Goal: Task Accomplishment & Management: Contribute content

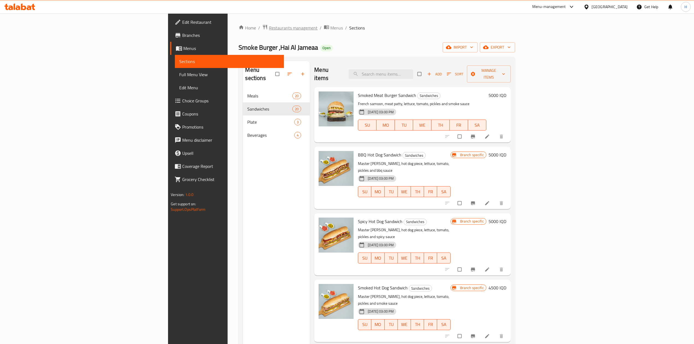
click at [269, 25] on span "Restaurants management" at bounding box center [293, 28] width 49 height 7
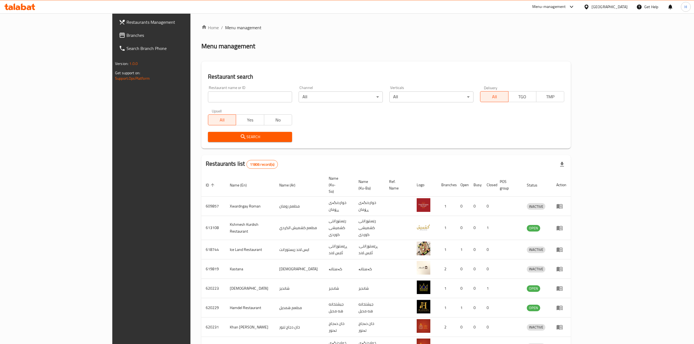
click at [201, 97] on div "Home / Menu management Menu management Restaurant search Restaurant name or ID …" at bounding box center [386, 219] width 370 height 390
click at [208, 97] on input "search" at bounding box center [250, 97] width 84 height 11
paste input "644422"
type input "644422"
click button "Search" at bounding box center [250, 137] width 84 height 10
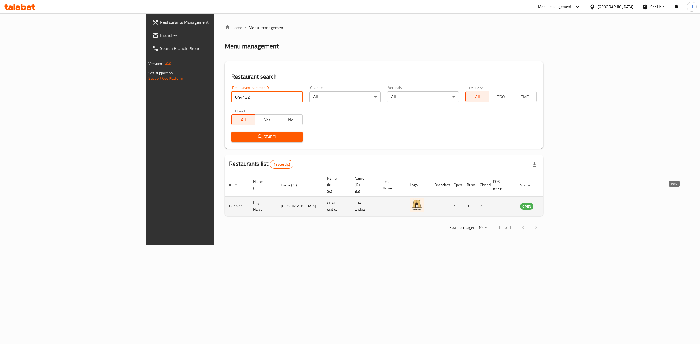
click at [555, 204] on icon "enhanced table" at bounding box center [552, 206] width 6 height 5
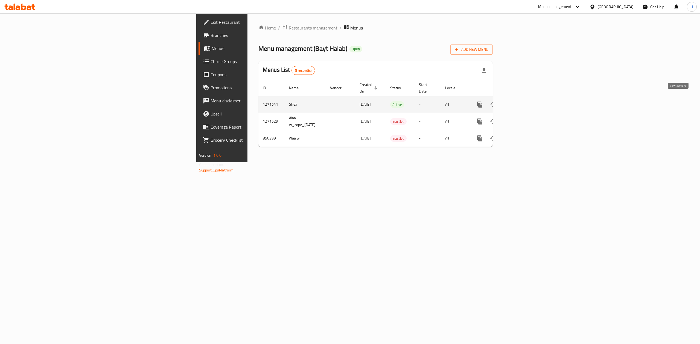
click at [522, 102] on icon "enhanced table" at bounding box center [519, 104] width 7 height 7
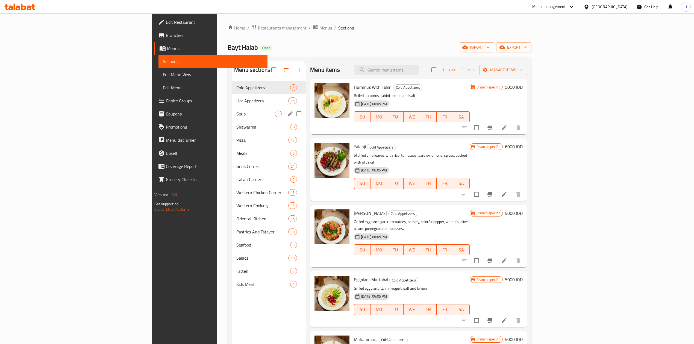
click at [232, 110] on div "Soup 5" at bounding box center [269, 113] width 74 height 13
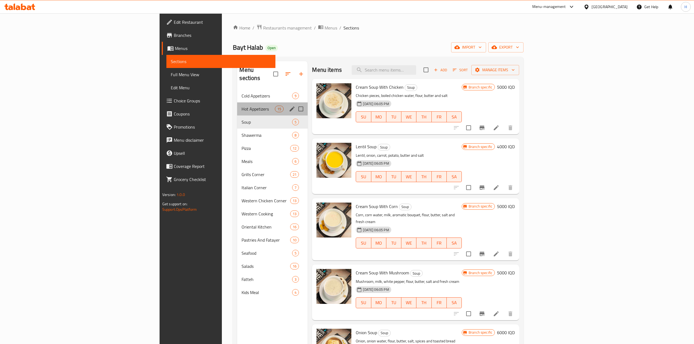
click at [237, 105] on div "Hot Appetizers 15" at bounding box center [272, 109] width 71 height 13
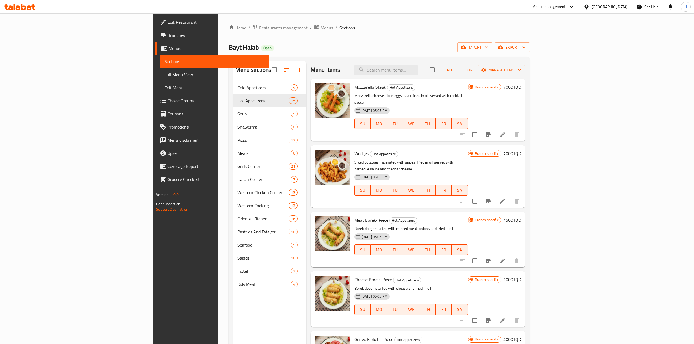
click at [259, 31] on span "Restaurants management" at bounding box center [283, 28] width 49 height 7
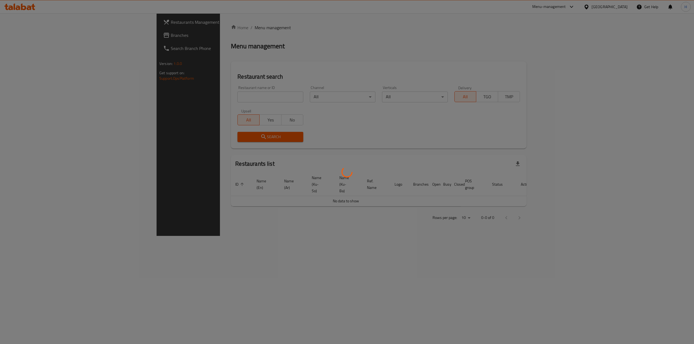
click at [201, 94] on div at bounding box center [347, 172] width 694 height 344
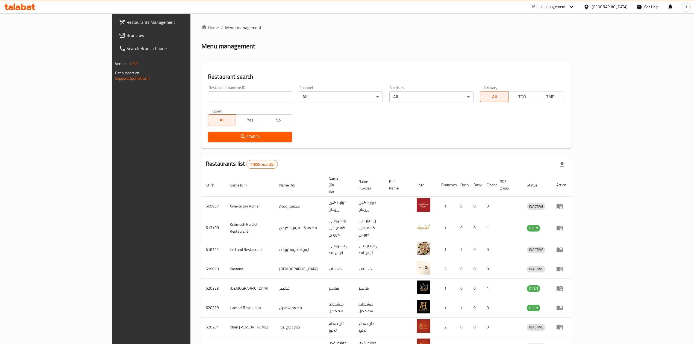
click at [208, 94] on input "search" at bounding box center [250, 97] width 84 height 11
paste input "699774"
type input "699774"
click button "Search" at bounding box center [250, 137] width 84 height 10
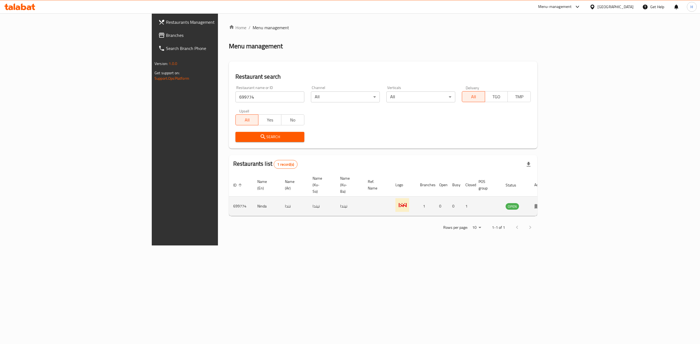
click at [541, 203] on icon "enhanced table" at bounding box center [537, 206] width 7 height 7
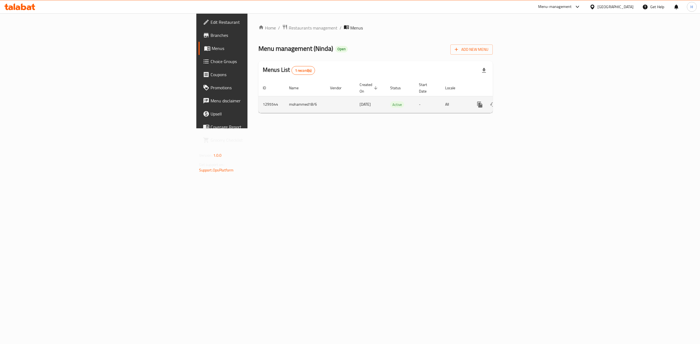
click at [526, 103] on link "enhanced table" at bounding box center [519, 104] width 13 height 13
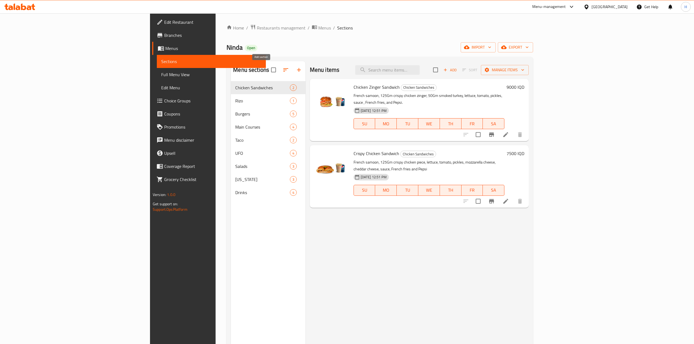
click at [296, 70] on icon "button" at bounding box center [299, 70] width 7 height 7
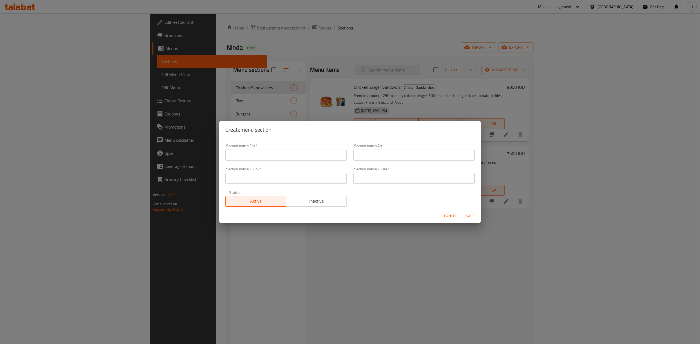
click at [253, 161] on div "Section name(En)   * Section name(En) *" at bounding box center [286, 152] width 128 height 23
drag, startPoint x: 255, startPoint y: 159, endPoint x: 252, endPoint y: 161, distance: 4.3
click at [255, 159] on input "text" at bounding box center [285, 155] width 121 height 11
type input "ؤ"
type input "Boxes"
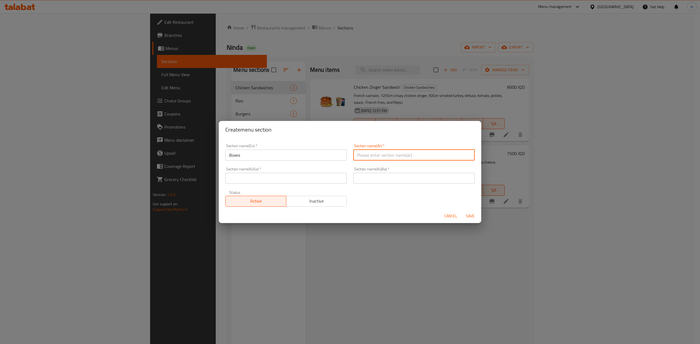
click at [428, 152] on input "text" at bounding box center [413, 155] width 121 height 11
type input "البوكس"
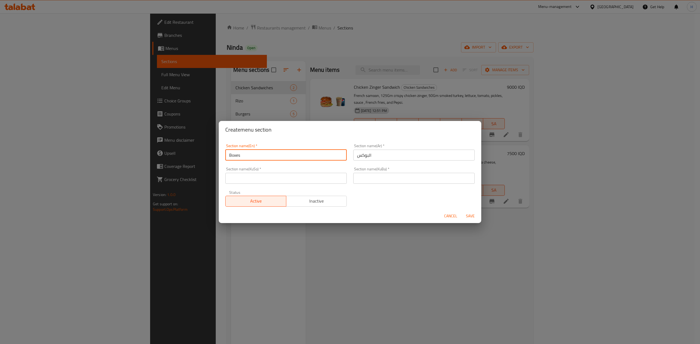
drag, startPoint x: 236, startPoint y: 157, endPoint x: 242, endPoint y: 157, distance: 5.5
click at [242, 157] on input "Boxes" at bounding box center [285, 155] width 121 height 11
type input "Box"
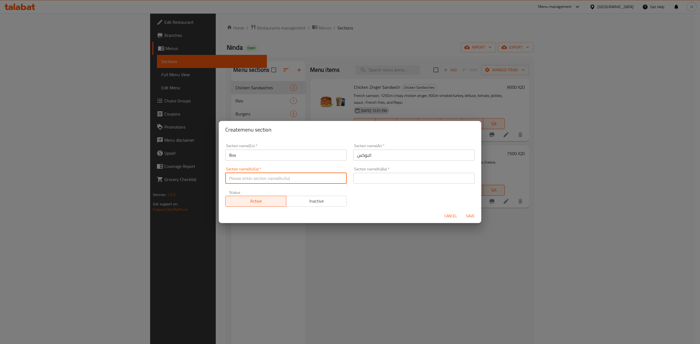
drag, startPoint x: 330, startPoint y: 177, endPoint x: 329, endPoint y: 181, distance: 3.7
click at [330, 177] on input "text" at bounding box center [285, 178] width 121 height 11
type input "."
click at [398, 170] on div "Section name(KuBa)   * Section name(KuBa) *" at bounding box center [413, 175] width 121 height 17
drag, startPoint x: 396, startPoint y: 173, endPoint x: 395, endPoint y: 176, distance: 3.4
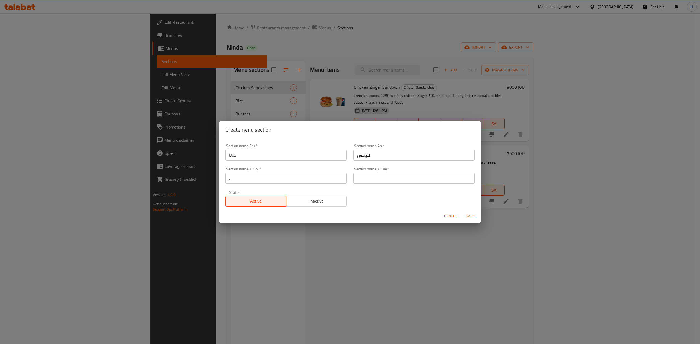
click at [396, 173] on input "text" at bounding box center [413, 178] width 121 height 11
type input "."
click at [466, 219] on span "Save" at bounding box center [470, 216] width 13 height 7
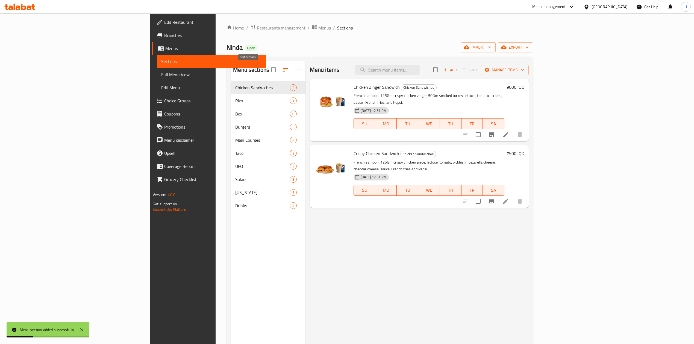
click at [283, 71] on icon "button" at bounding box center [285, 69] width 5 height 3
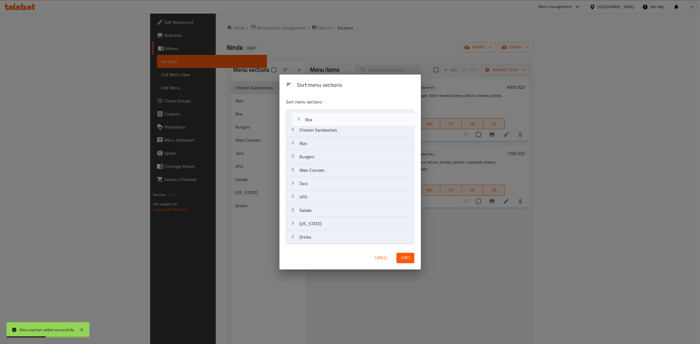
drag, startPoint x: 317, startPoint y: 146, endPoint x: 324, endPoint y: 121, distance: 25.7
click at [324, 121] on nav "Chicken Sandwiches Rizo Box Burgers Main Courses Taco UFO Salads [US_STATE] Dri…" at bounding box center [350, 177] width 128 height 134
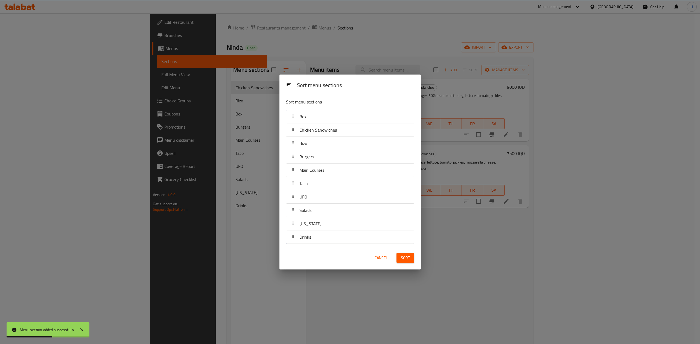
click at [411, 262] on button "Sort" at bounding box center [405, 258] width 18 height 10
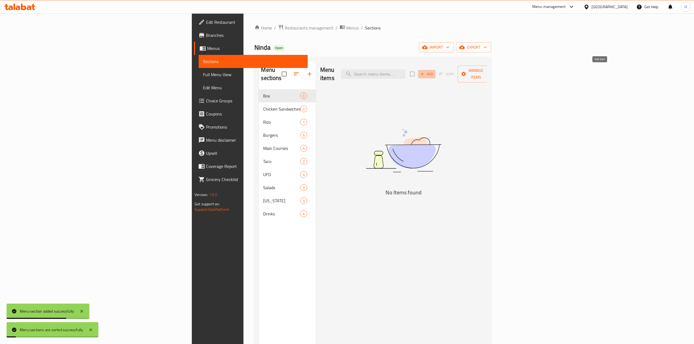
click at [434, 71] on span "Add" at bounding box center [427, 74] width 15 height 6
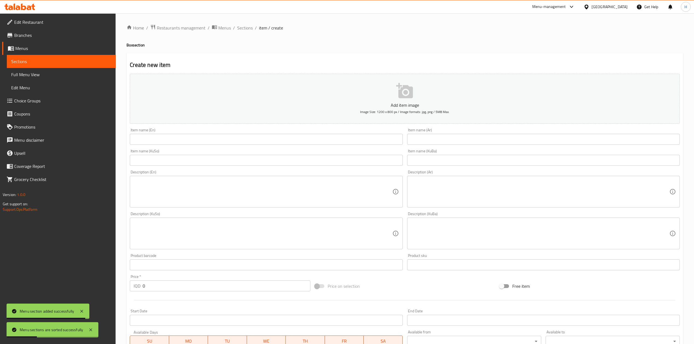
click at [478, 142] on input "text" at bounding box center [543, 139] width 273 height 11
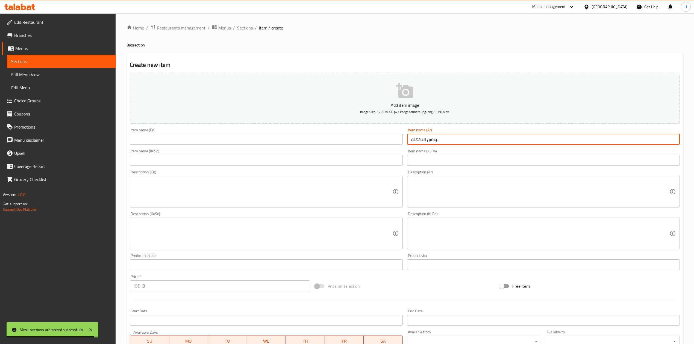
type input "بوكس النكهات"
click at [226, 144] on input "text" at bounding box center [266, 139] width 273 height 11
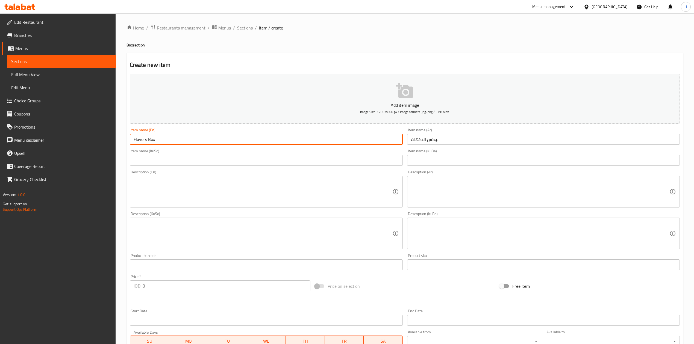
type input "Flavors Box"
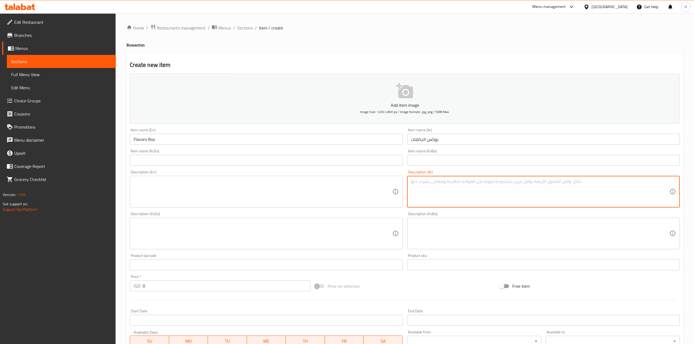
click at [472, 194] on textarea at bounding box center [540, 192] width 259 height 26
type textarea "f"
type textarea "[PERSON_NAME], كلاسيك برغر, [PERSON_NAME]"
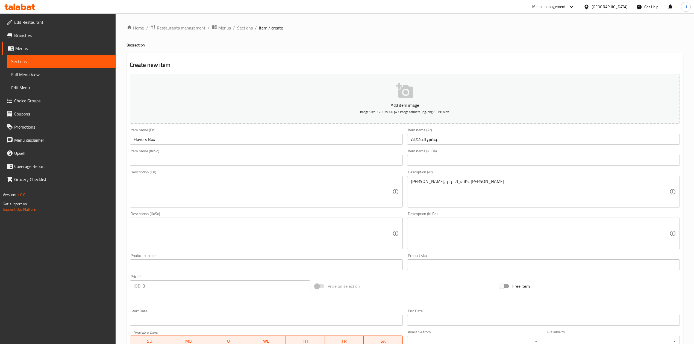
click at [315, 200] on textarea at bounding box center [263, 192] width 259 height 26
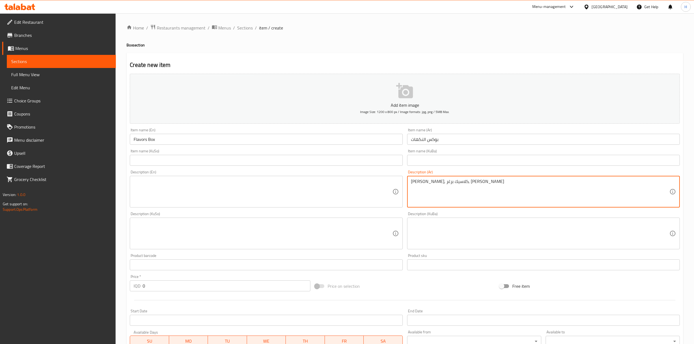
click at [472, 200] on textarea "[PERSON_NAME], كلاسيك برغر, [PERSON_NAME]" at bounding box center [540, 192] width 259 height 26
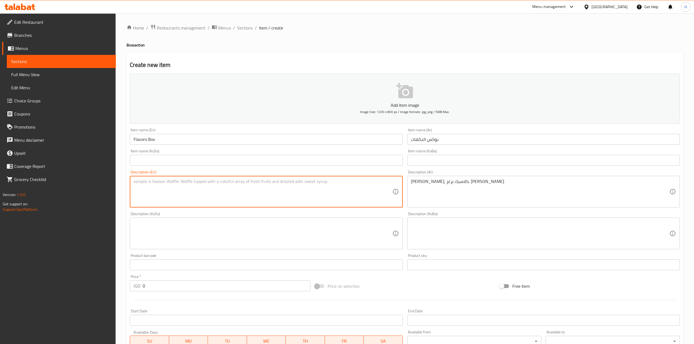
click at [243, 194] on textarea at bounding box center [263, 192] width 259 height 26
paste textarea "UFO Burger, Classic Burger, Jeezy Burger and Zinker"
click at [170, 183] on textarea "UFO Burger, Classic Burger, Jeezy Burger and Zinker" at bounding box center [263, 192] width 259 height 26
drag, startPoint x: 184, startPoint y: 183, endPoint x: 185, endPoint y: 186, distance: 3.2
click at [185, 186] on textarea "UFO Burger, Classic burger, Jeezy Burger and Zinker" at bounding box center [263, 192] width 259 height 26
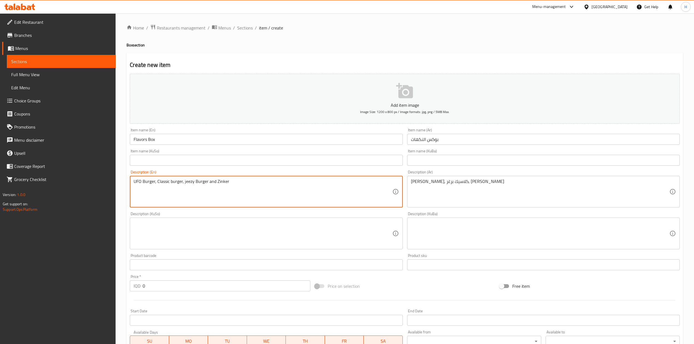
drag, startPoint x: 196, startPoint y: 183, endPoint x: 198, endPoint y: 187, distance: 4.6
click at [198, 187] on textarea "UFO Burger, Classic burger, jeezy Burger and Zinker" at bounding box center [263, 192] width 259 height 26
drag, startPoint x: 215, startPoint y: 182, endPoint x: 217, endPoint y: 185, distance: 3.3
click at [217, 185] on textarea "UFO Burger, Classic burger, jeezy burger and Zinker" at bounding box center [263, 192] width 259 height 26
click at [220, 185] on textarea "UFO Burger, Classic burger, jeezy burger and zinker" at bounding box center [263, 192] width 259 height 26
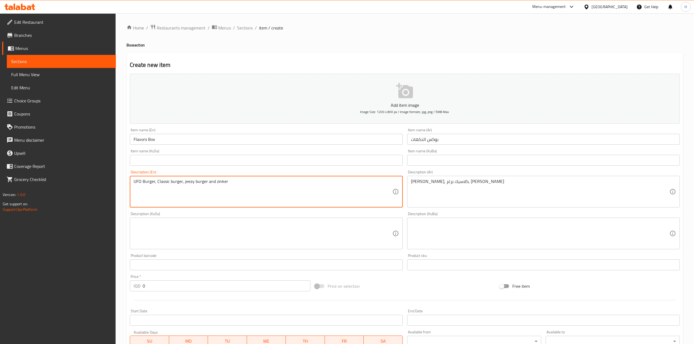
click at [223, 185] on textarea "UFO Burger, Classic burger, jeezy burger and zinker" at bounding box center [263, 192] width 259 height 26
click at [159, 186] on textarea "UFO Burger, Classic burger, jeezy burger and zinger" at bounding box center [263, 192] width 259 height 26
click at [145, 184] on textarea "UFO Burger, classic burger, jeezy burger and zinger" at bounding box center [263, 192] width 259 height 26
click at [266, 198] on textarea "UFO burger, classic burger, jeezy burger and zinger" at bounding box center [263, 192] width 259 height 26
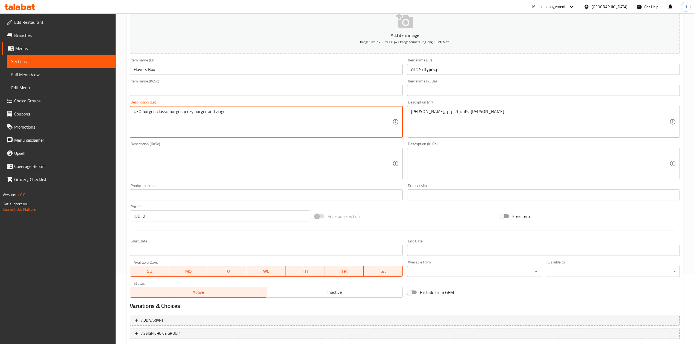
scroll to position [73, 0]
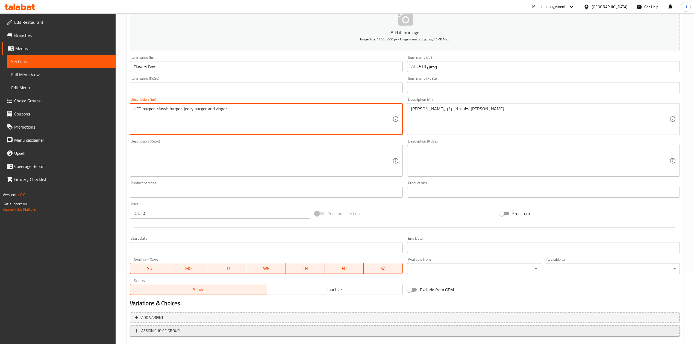
type textarea "UFO burger, classic burger, jeezy burger and zinger"
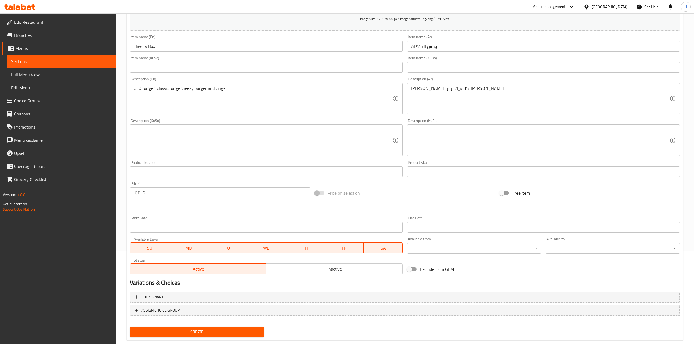
scroll to position [104, 0]
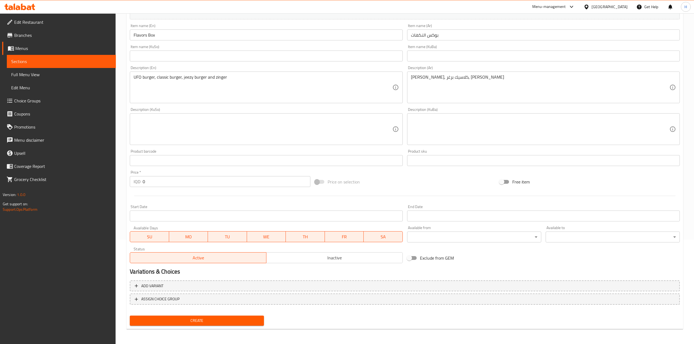
click at [150, 178] on input "0" at bounding box center [227, 181] width 168 height 11
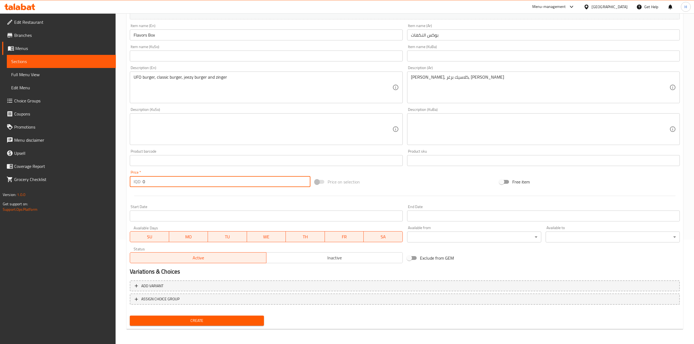
click at [150, 178] on input "0" at bounding box center [227, 181] width 168 height 11
type input "26000"
click at [232, 325] on button "Create" at bounding box center [197, 321] width 134 height 10
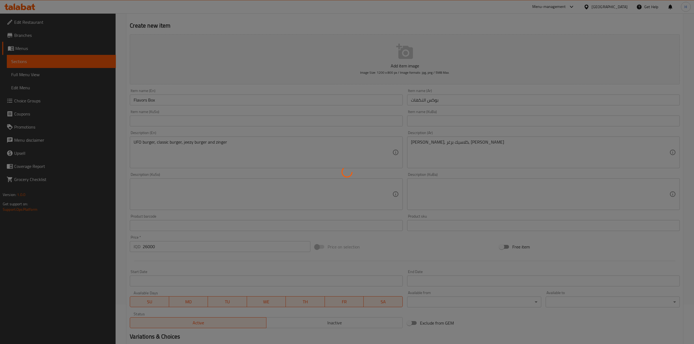
scroll to position [0, 0]
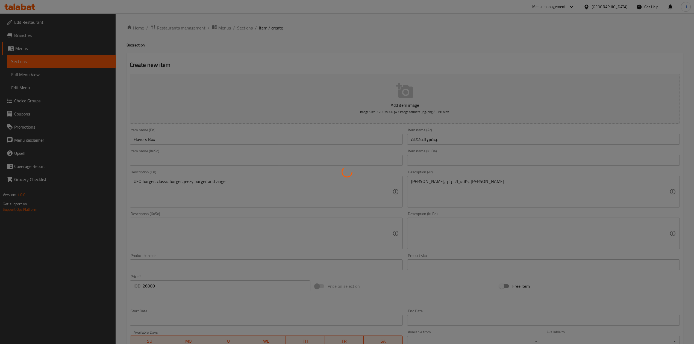
type input "0"
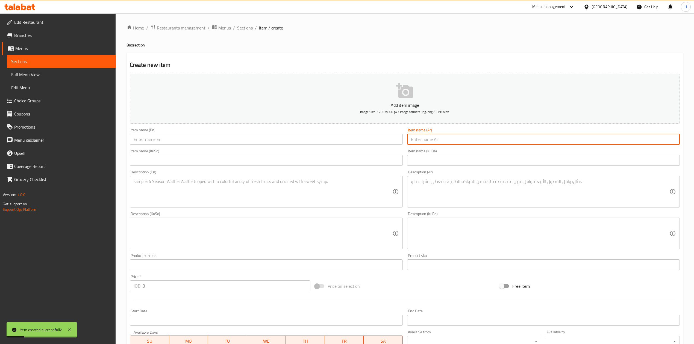
click at [453, 141] on input "text" at bounding box center [543, 139] width 273 height 11
type input "f"
drag, startPoint x: 421, startPoint y: 140, endPoint x: 419, endPoint y: 142, distance: 2.9
click at [419, 142] on input "بوكس التاكتاكي" at bounding box center [543, 139] width 273 height 11
type input "بوكس التاكوتاكي"
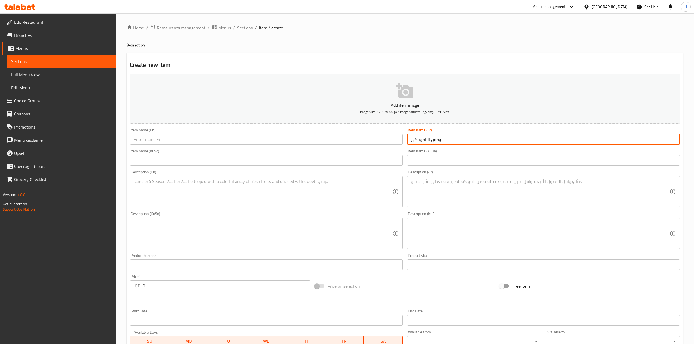
click at [446, 194] on textarea at bounding box center [540, 192] width 259 height 26
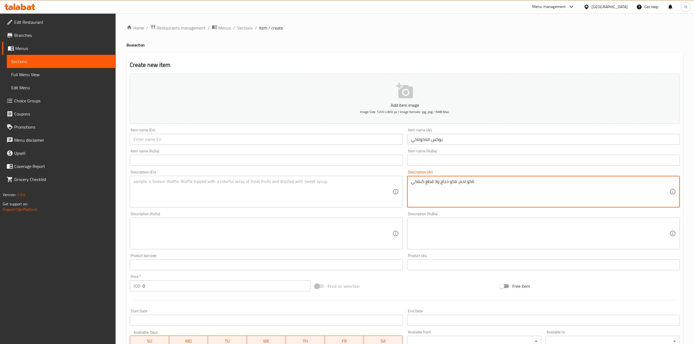
click at [449, 194] on textarea "تاكو لحم, تاكو دجاج و3 قطع كنتاكي" at bounding box center [540, 192] width 259 height 26
type textarea "تاكو لحم, تاكو دجاج و3 قطع كنتاكي"
click at [277, 198] on textarea at bounding box center [263, 192] width 259 height 26
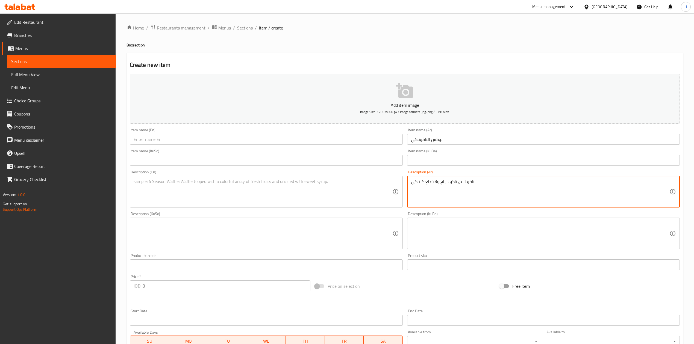
paste textarea "Beef taco, chicken taco and 3 KFC pieces"
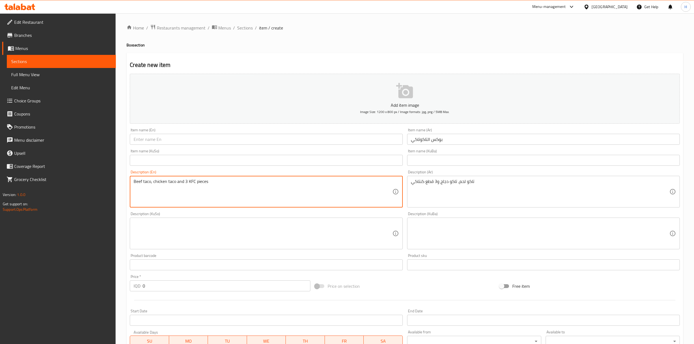
type textarea "Beef taco, chicken taco and 3 KFC pieces"
click at [149, 140] on input "text" at bounding box center [266, 139] width 273 height 11
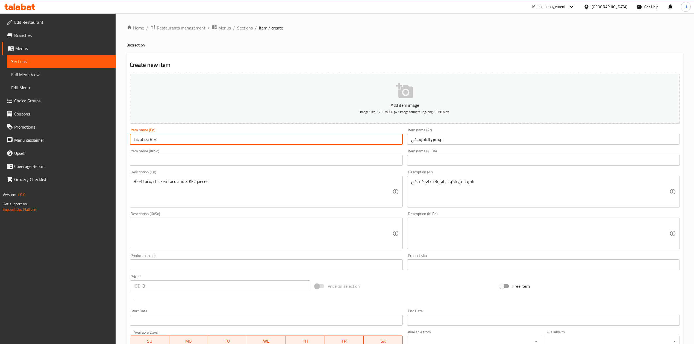
type input "Tacotaki Box"
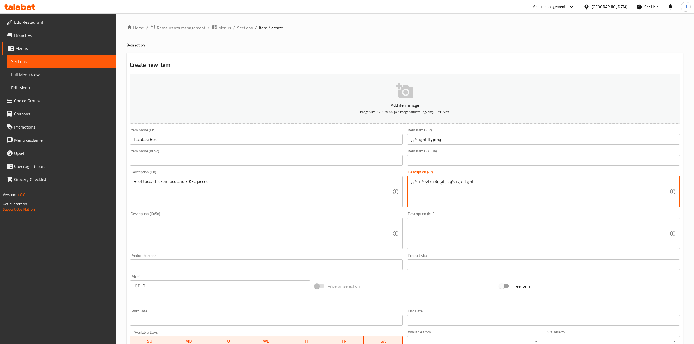
click at [489, 187] on textarea "تاكو لحم, تاكو دجاج و3 قطع كنتاكي" at bounding box center [540, 192] width 259 height 26
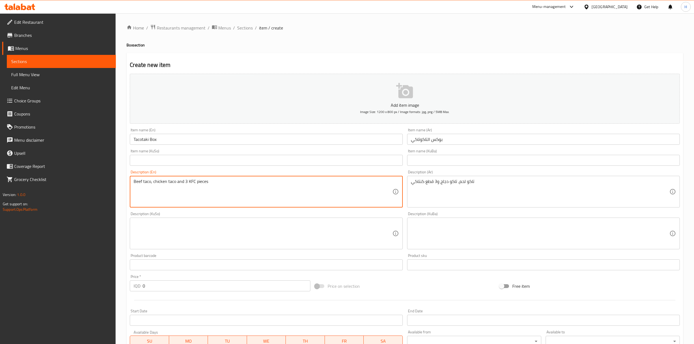
drag, startPoint x: 324, startPoint y: 201, endPoint x: 229, endPoint y: 188, distance: 96.0
click at [190, 182] on textarea "Beef taco, chicken taco and 3 KFC pieces" at bounding box center [263, 192] width 259 height 26
drag, startPoint x: 187, startPoint y: 182, endPoint x: 194, endPoint y: 183, distance: 7.3
click at [194, 183] on textarea "Beef taco, chicken taco and 3 KFC pieces" at bounding box center [263, 192] width 259 height 26
drag, startPoint x: 186, startPoint y: 183, endPoint x: 200, endPoint y: 207, distance: 27.7
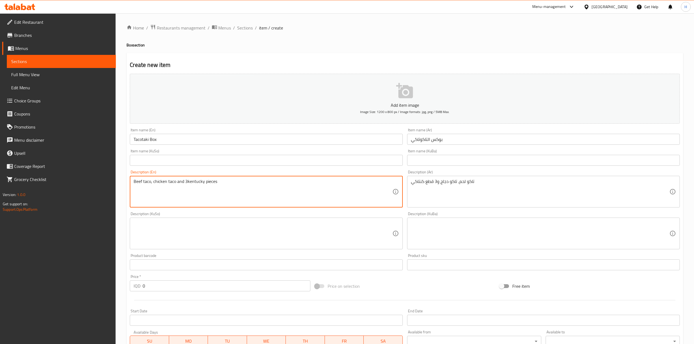
click at [189, 185] on textarea "Beef taco, chicken taco and 3kentucky pieces" at bounding box center [263, 192] width 259 height 26
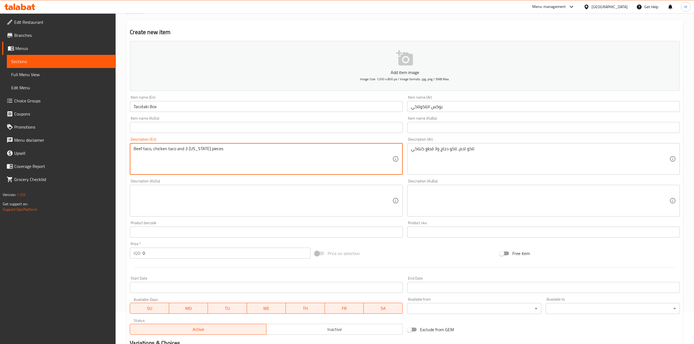
scroll to position [104, 0]
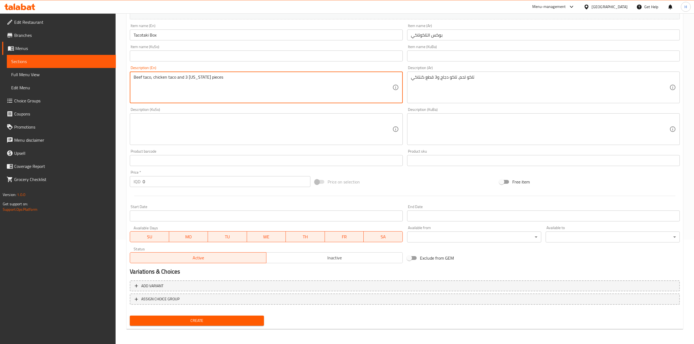
type textarea "Beef taco, chicken taco and 3 [US_STATE] pieces"
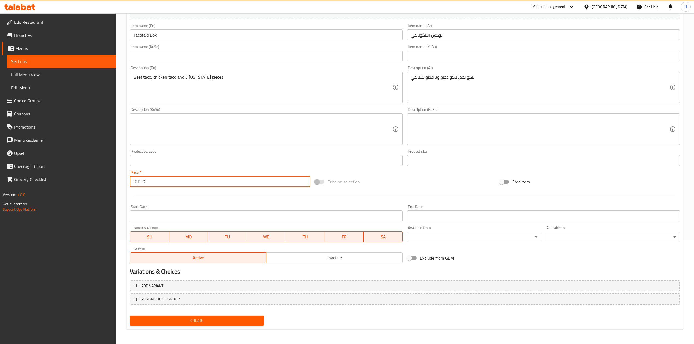
click at [160, 182] on input "0" at bounding box center [227, 181] width 168 height 11
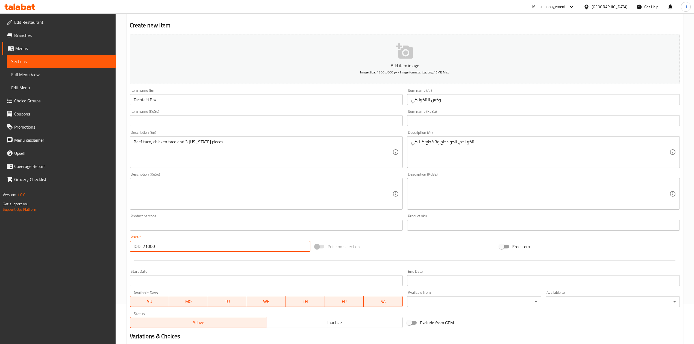
scroll to position [0, 0]
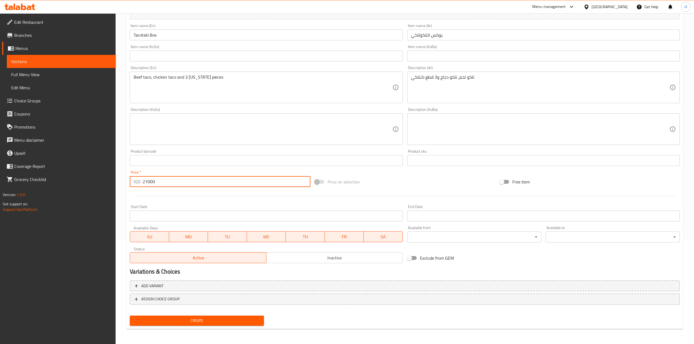
type input "21000"
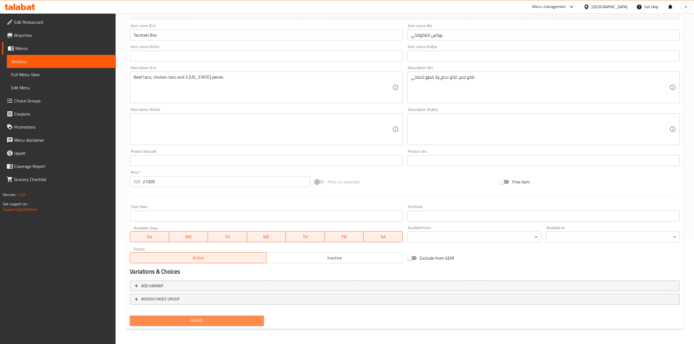
click at [213, 319] on span "Create" at bounding box center [196, 321] width 125 height 7
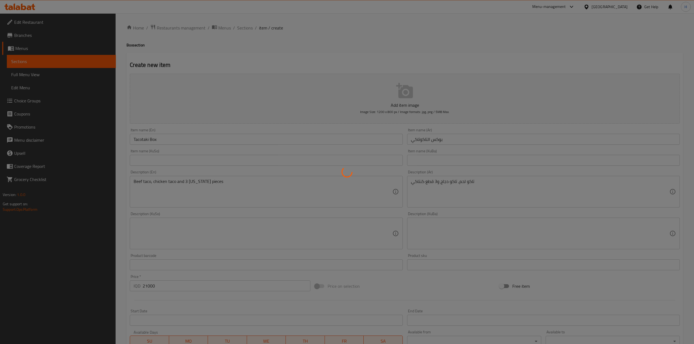
type input "0"
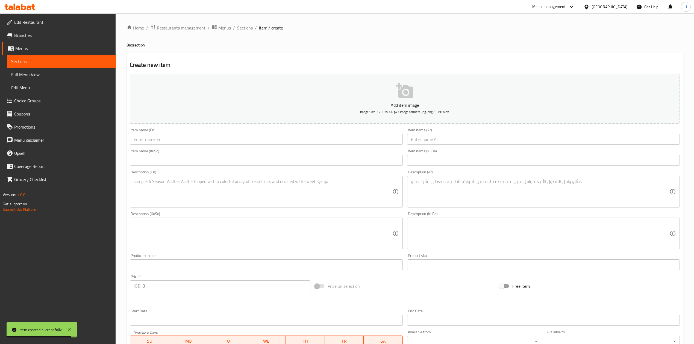
click at [436, 137] on input "text" at bounding box center [543, 139] width 273 height 11
paste input "بوكس الكلاسيك"
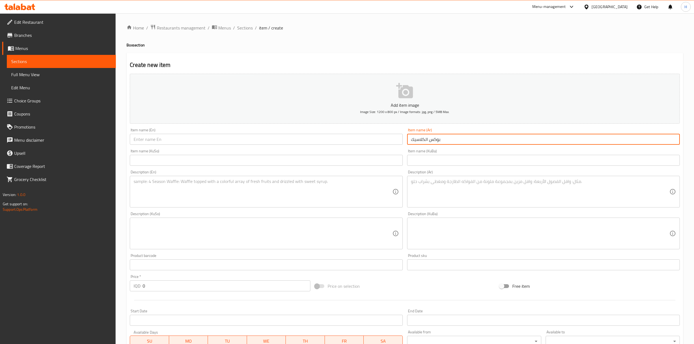
type input "بوكس الكلاسيك"
click at [303, 143] on input "text" at bounding box center [266, 139] width 273 height 11
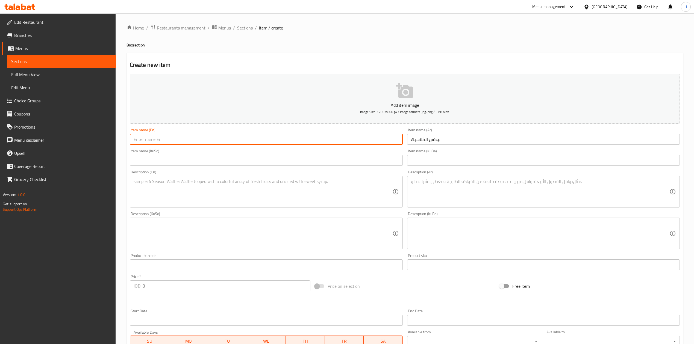
type input "ؤ"
type input "Classic Box"
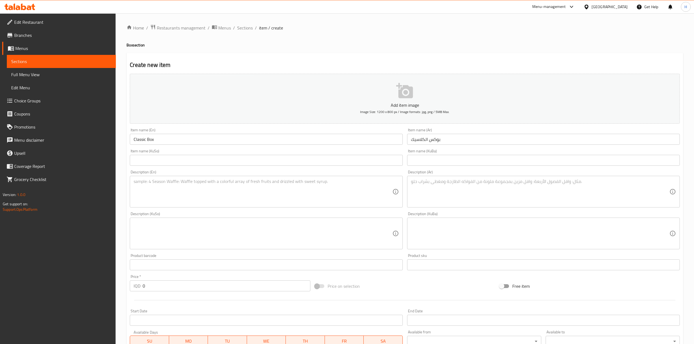
click at [450, 178] on div "Description (Ar)" at bounding box center [543, 192] width 273 height 32
paste textarea "كلاسيك بركر , زنكر , كنتاكي 3 قطع"
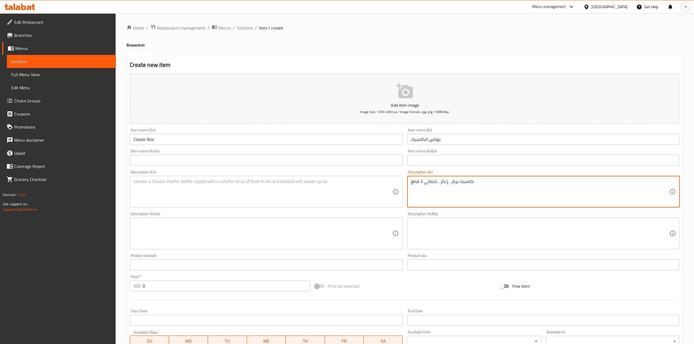
type textarea "كلاسيك بركر , زنكر , كنتاكي 3 قطع"
click at [157, 279] on div "Price   * IQD 0 Price *" at bounding box center [220, 283] width 180 height 17
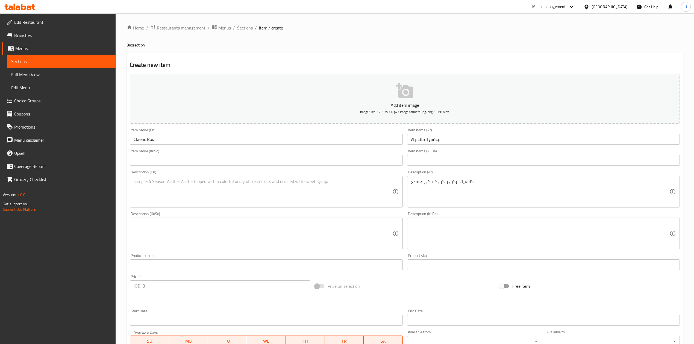
click at [154, 287] on input "0" at bounding box center [227, 286] width 168 height 11
type input "20000"
click at [445, 189] on textarea "كلاسيك بركر , زنكر , كنتاكي 3 قطع" at bounding box center [540, 192] width 259 height 26
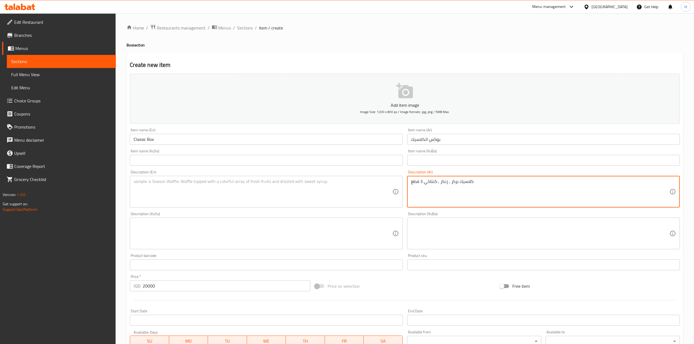
click at [445, 189] on textarea "كلاسيك بركر , زنكر , كنتاكي 3 قطع" at bounding box center [540, 192] width 259 height 26
click at [219, 209] on div "Description (En) Description (En)" at bounding box center [266, 189] width 277 height 42
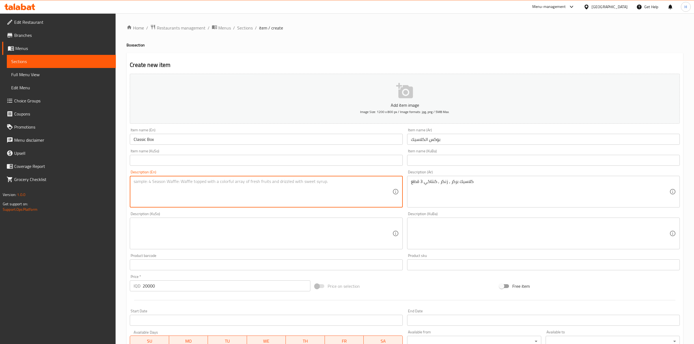
click at [227, 190] on textarea at bounding box center [263, 192] width 259 height 26
paste textarea "Classic Burger, Zinger, [US_STATE] 3 pieces"
drag, startPoint x: 148, startPoint y: 182, endPoint x: 150, endPoint y: 184, distance: 3.3
click at [150, 184] on textarea "Classic Burger, Zinger, [US_STATE] 3 pieces" at bounding box center [263, 192] width 259 height 26
click at [174, 183] on textarea "Classic burger, Zinger, [US_STATE] 3 pieces" at bounding box center [263, 192] width 259 height 26
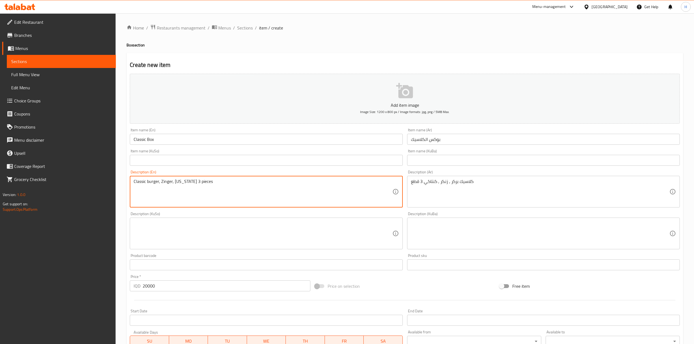
click at [162, 182] on textarea "Classic burger, Zinger, [US_STATE] 3 pieces" at bounding box center [263, 192] width 259 height 26
click at [172, 185] on textarea "Classic burger, zinger, [US_STATE] 3 pieces" at bounding box center [263, 192] width 259 height 26
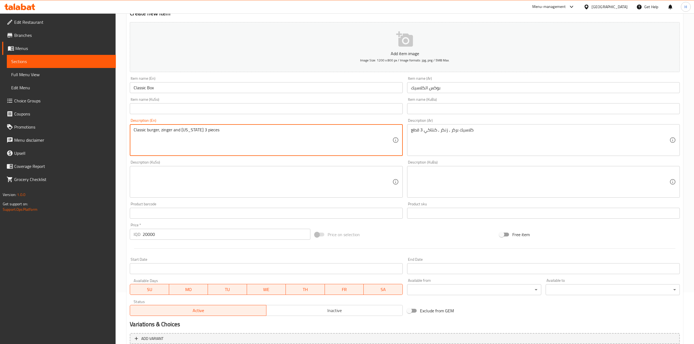
scroll to position [104, 0]
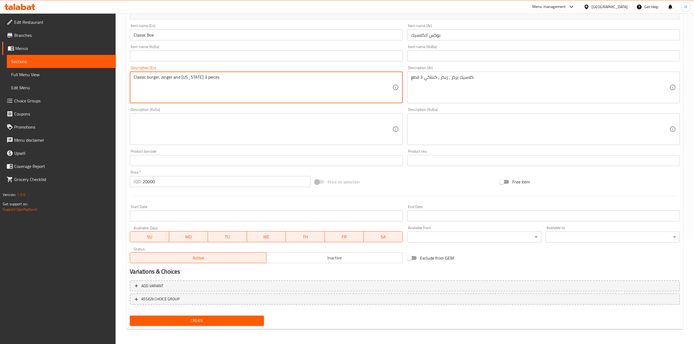
type textarea "Classic burger, zinger and [US_STATE] 3 pieces"
click at [225, 314] on div "Create" at bounding box center [197, 321] width 139 height 14
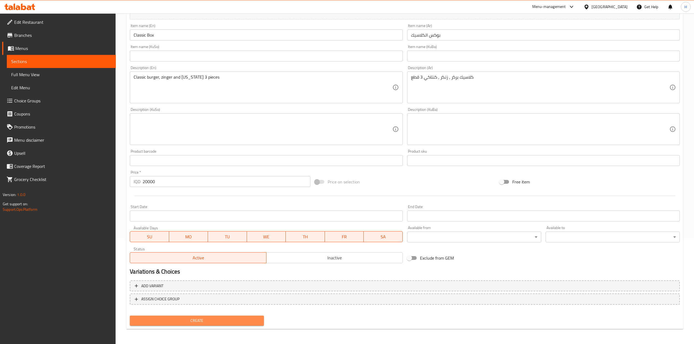
click at [225, 316] on button "Create" at bounding box center [197, 321] width 134 height 10
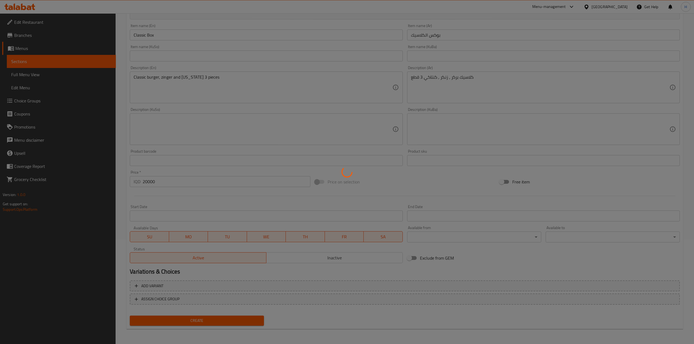
type input "0"
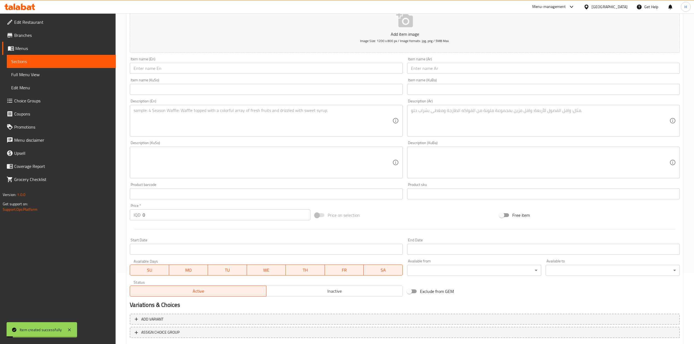
scroll to position [0, 0]
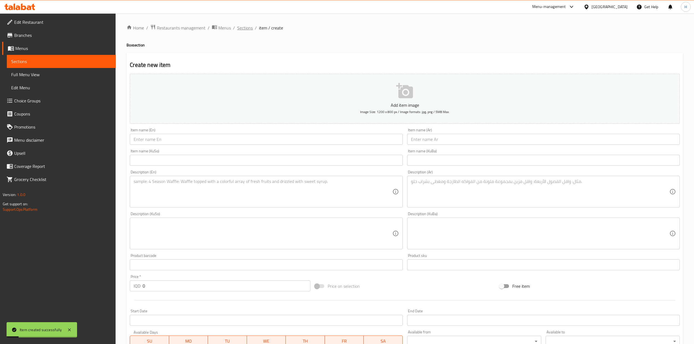
click at [248, 28] on span "Sections" at bounding box center [245, 28] width 16 height 7
